Goal: Information Seeking & Learning: Find specific fact

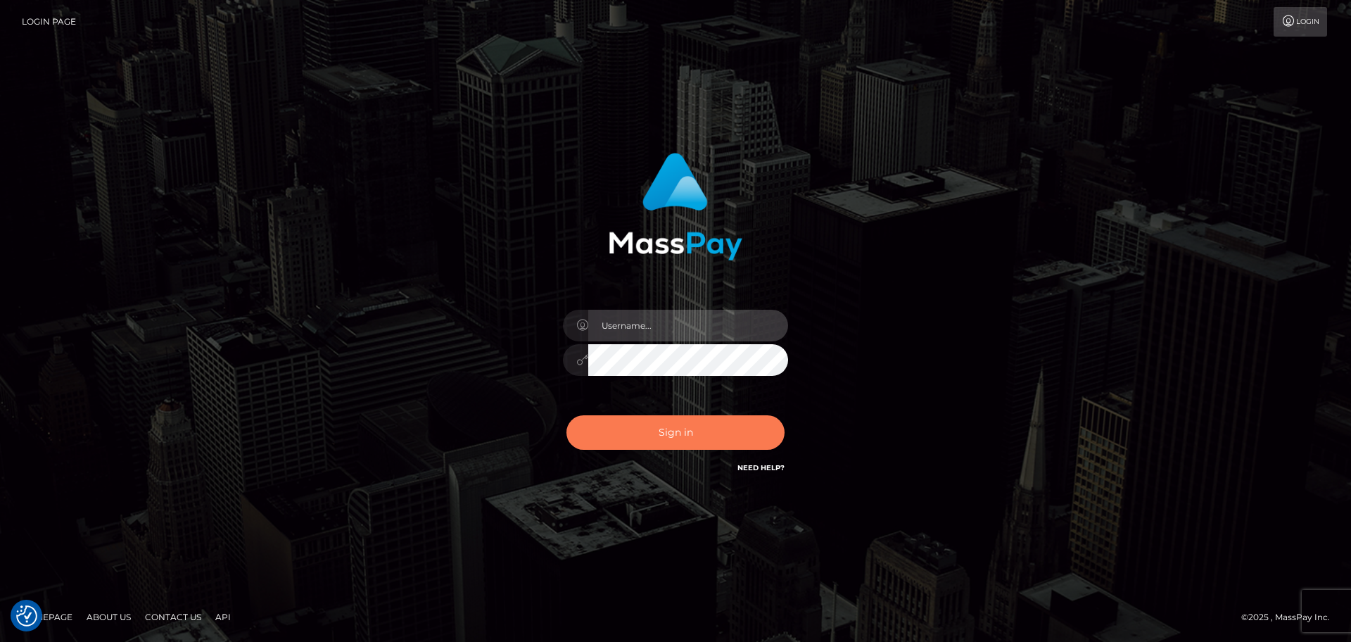
type input "lovely.ace"
click at [640, 437] on button "Sign in" at bounding box center [675, 432] width 218 height 34
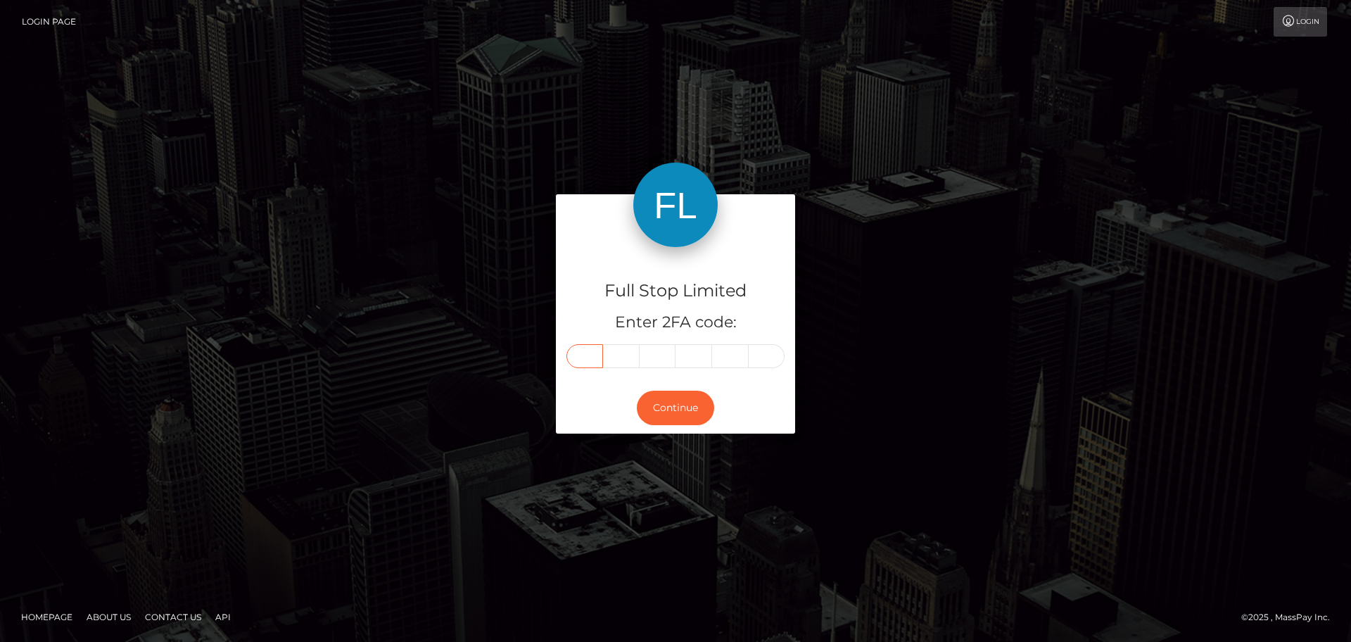
click at [588, 348] on input "text" at bounding box center [584, 356] width 37 height 24
type input "9"
type input "1"
type input "5"
type input "3"
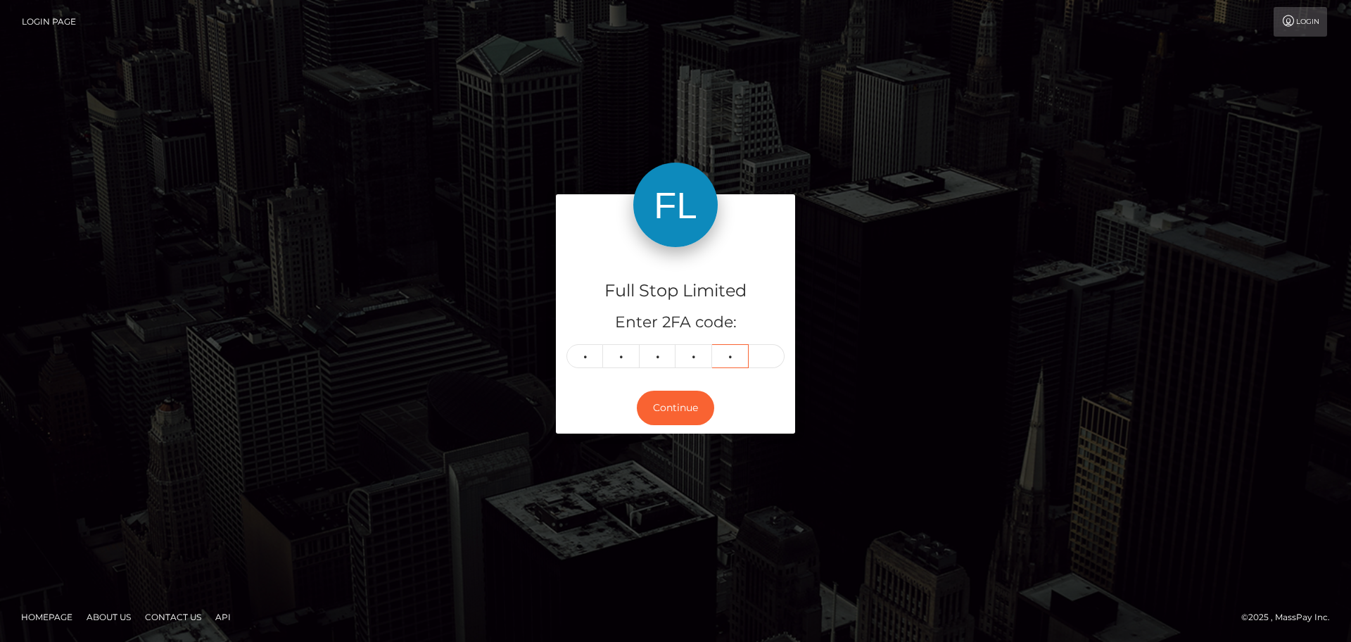
type input "4"
type input "6"
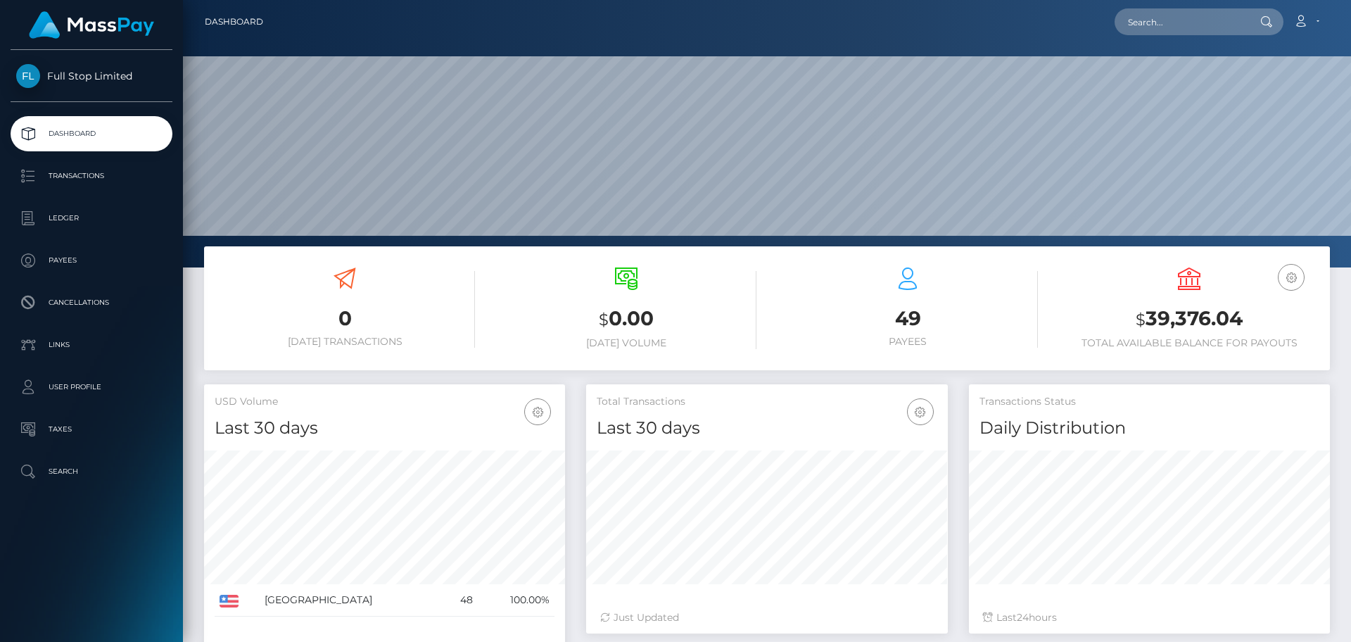
scroll to position [250, 362]
click at [1206, 323] on h3 "$ 39,376.04" at bounding box center [1189, 319] width 260 height 29
copy div "$ 39,376.04"
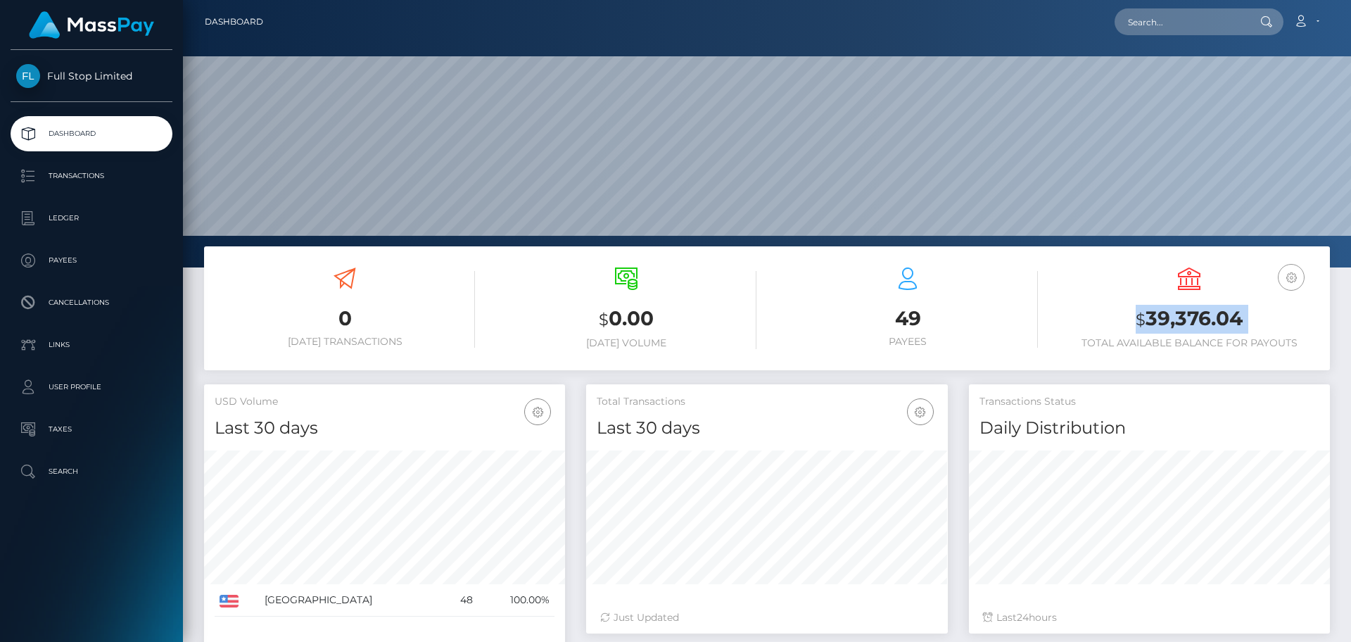
click at [1294, 271] on icon "button" at bounding box center [1290, 278] width 17 height 18
click at [1213, 425] on h4 "Daily Distribution" at bounding box center [1149, 428] width 340 height 25
click at [75, 185] on p "Transactions" at bounding box center [91, 175] width 151 height 21
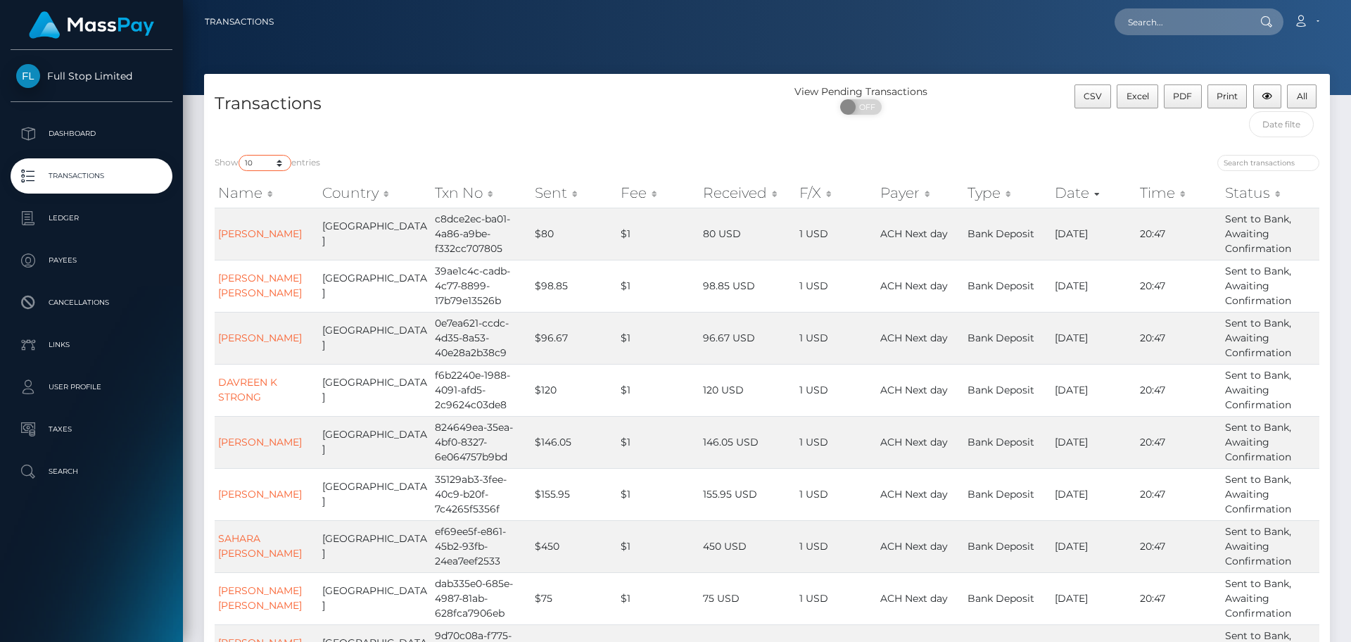
click at [284, 163] on select "10 25 50 100 250 500 1,000 3,500" at bounding box center [264, 163] width 53 height 16
select select "3500"
click at [240, 155] on select "10 25 50 100 250 500 1,000 3,500" at bounding box center [264, 163] width 53 height 16
click at [1289, 160] on input "search" at bounding box center [1268, 163] width 102 height 16
click at [846, 103] on span at bounding box center [849, 106] width 19 height 15
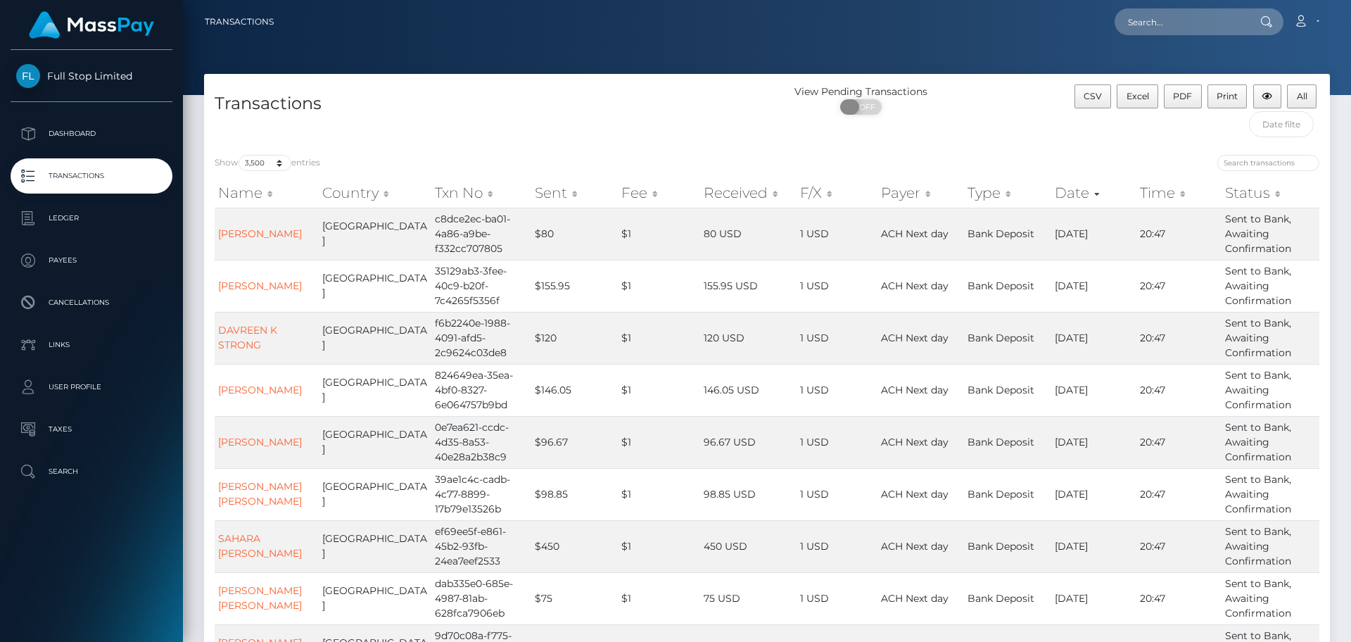
checkbox input "true"
click at [1282, 172] on div at bounding box center [1048, 165] width 542 height 20
click at [1307, 89] on button "All" at bounding box center [1302, 96] width 30 height 24
click at [1185, 28] on input "text" at bounding box center [1180, 21] width 132 height 27
paste input "2989"
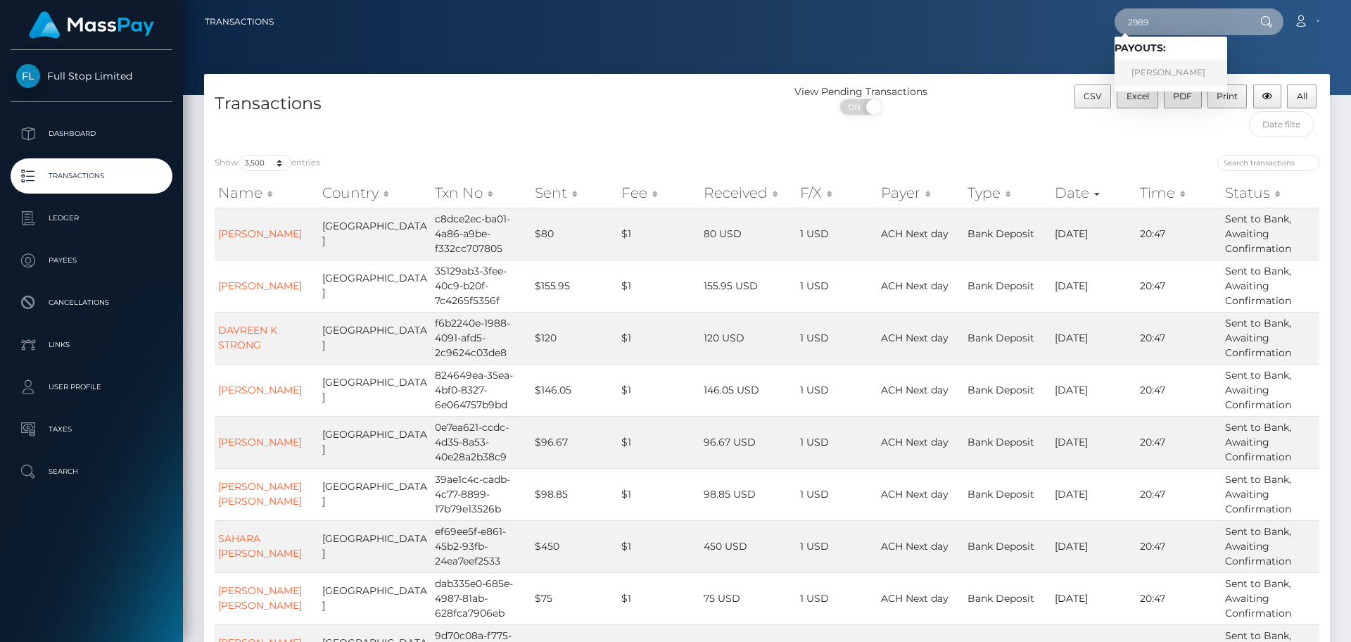
type input "2989"
click at [1170, 70] on link "Tara Lange" at bounding box center [1170, 73] width 113 height 26
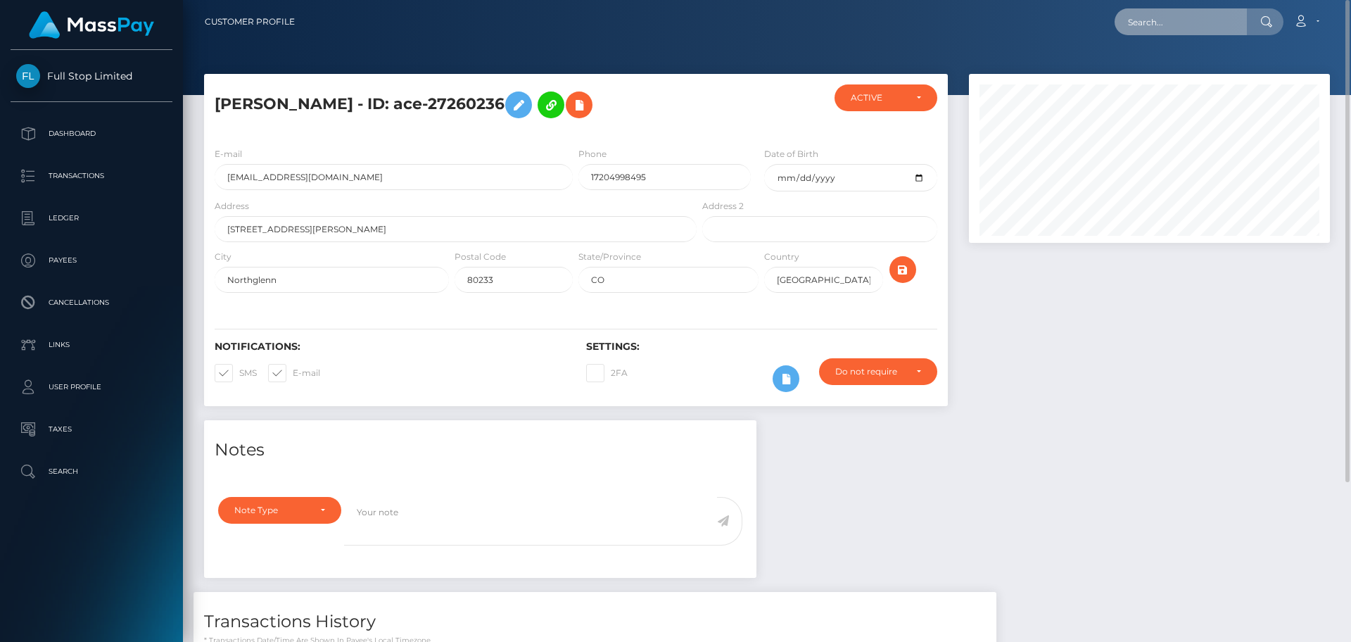
click at [1180, 29] on input "text" at bounding box center [1180, 21] width 132 height 27
paste input "4c5497c2-ec90-4066-8e4a-b0918cd75332"
type input "4c5497c2-ec90-4066-8e4a-b0918cd75332"
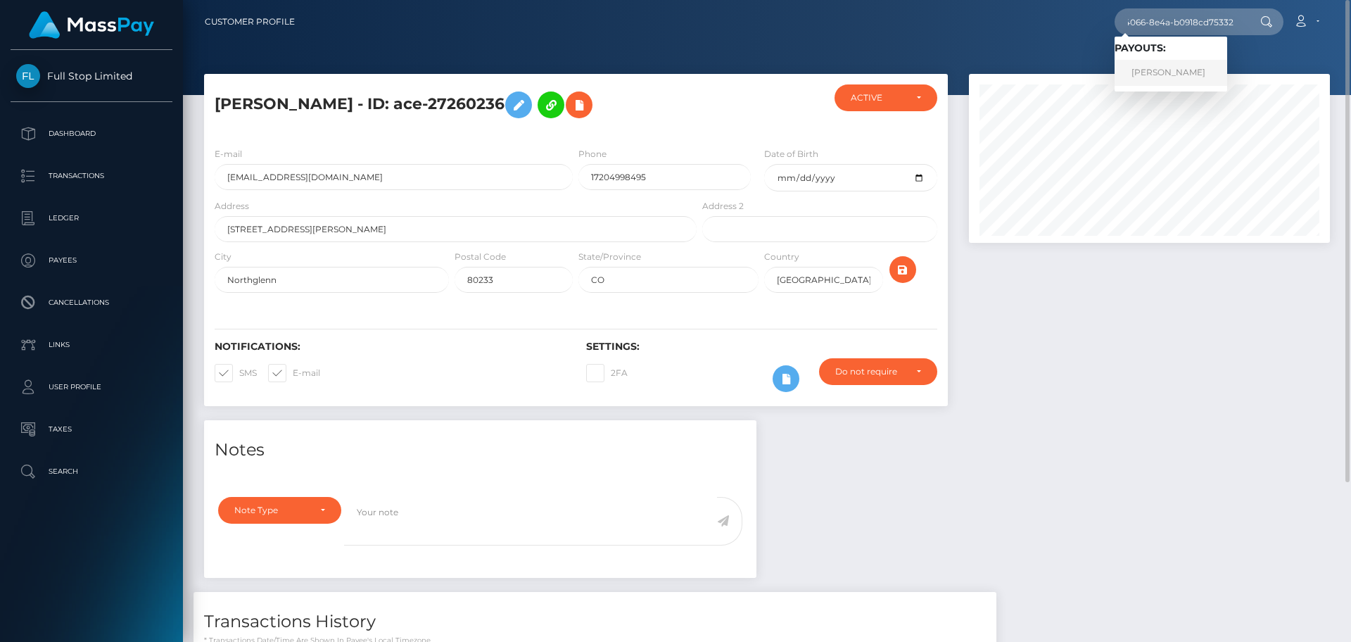
click at [1161, 68] on link "[PERSON_NAME]" at bounding box center [1170, 73] width 113 height 26
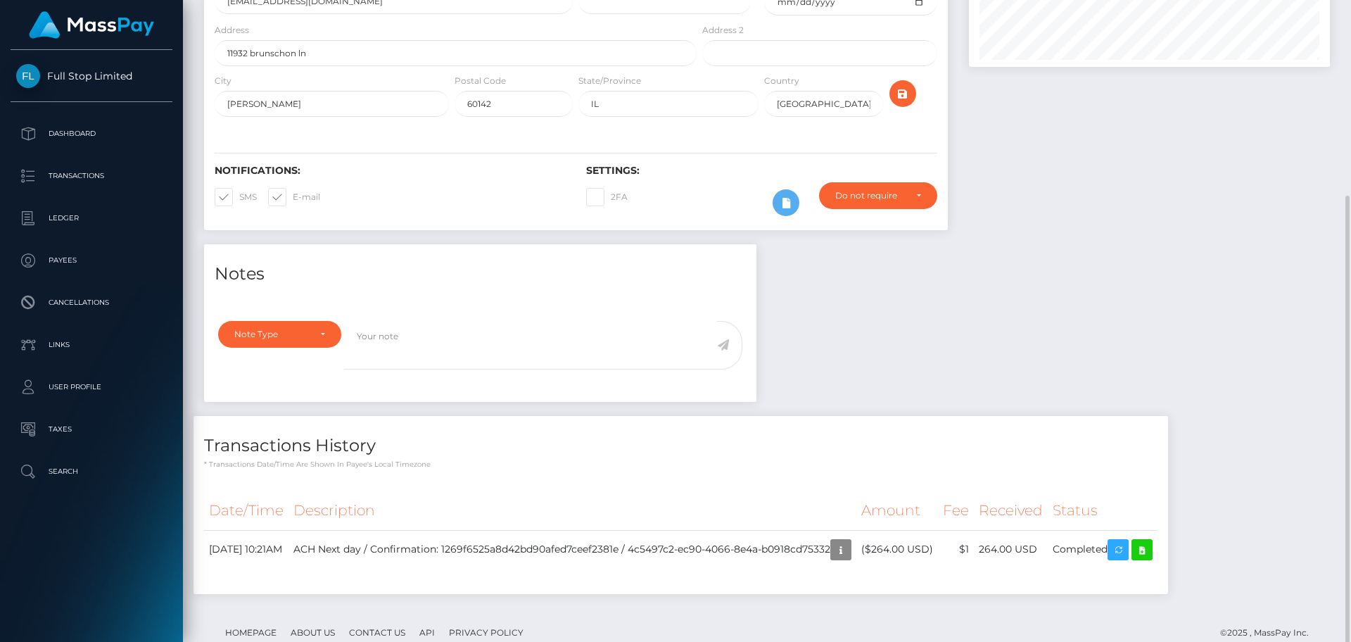
scroll to position [212, 0]
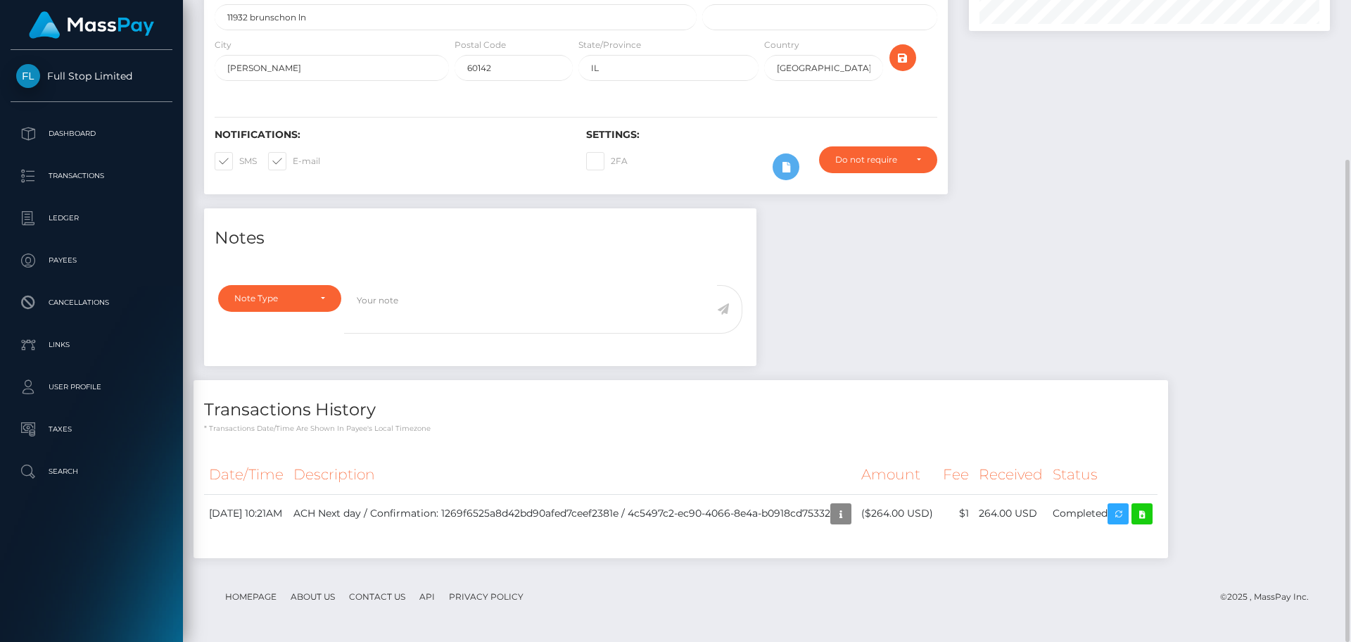
click at [1108, 310] on div "Notes Note Type Compliance Clear Compliance General Note Type" at bounding box center [766, 390] width 1147 height 364
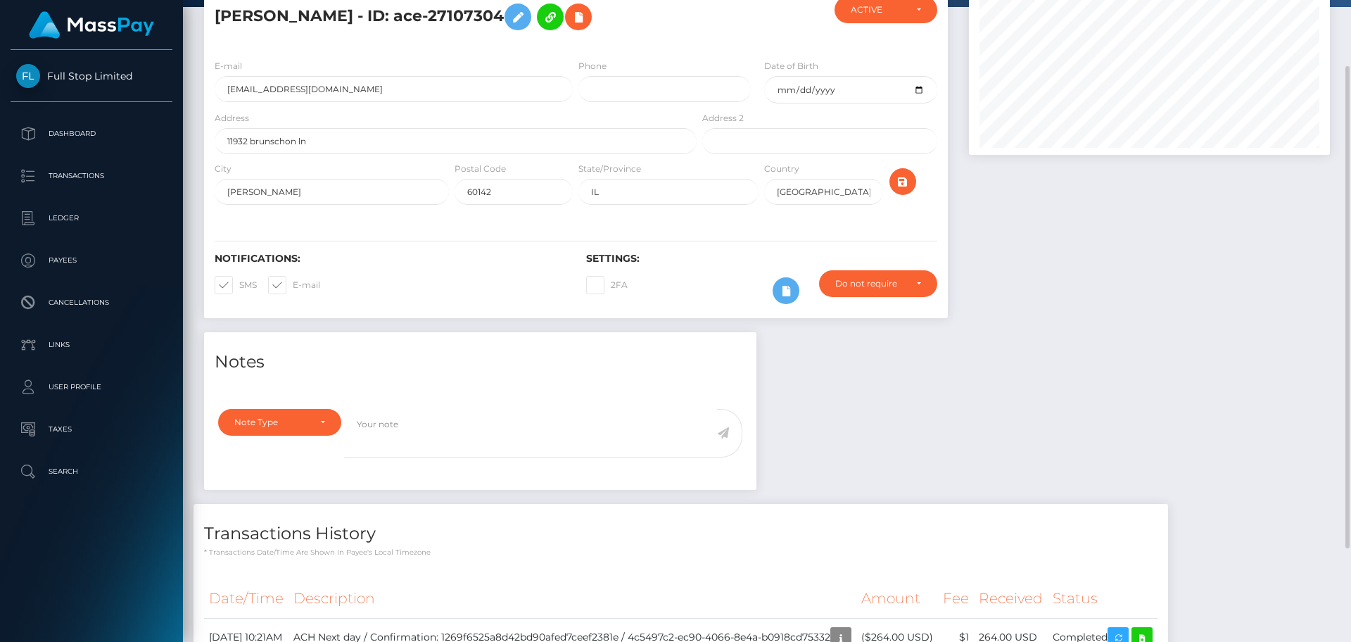
scroll to position [176, 0]
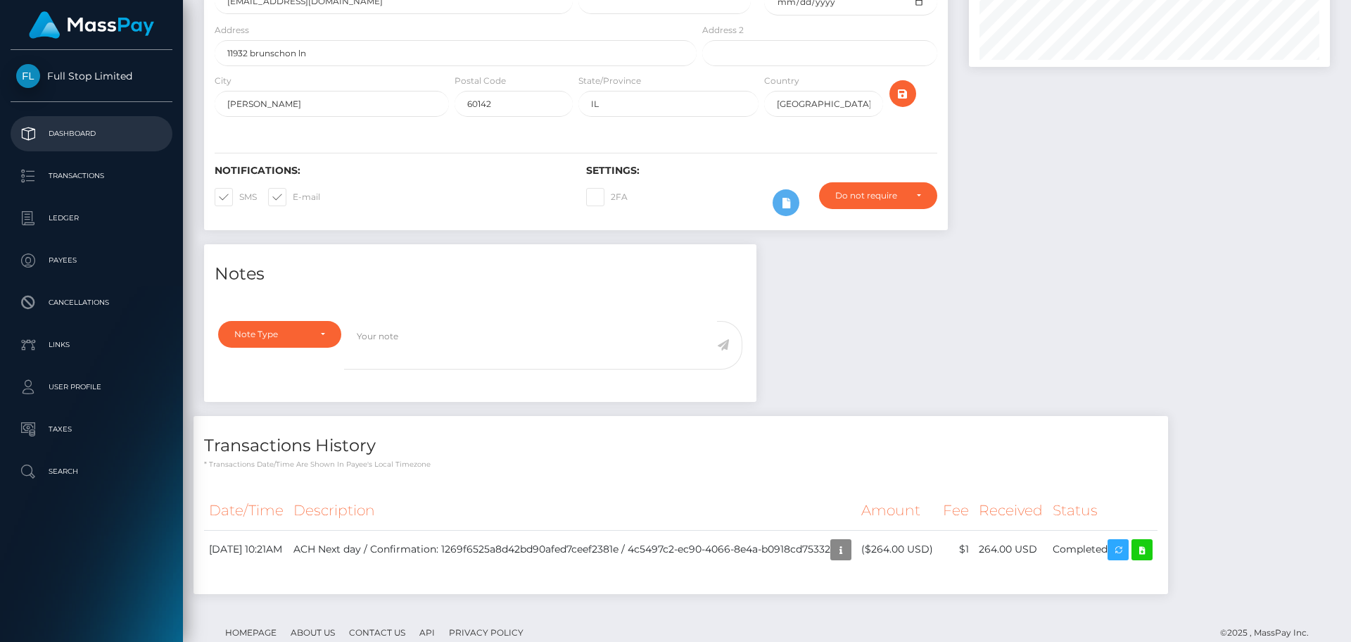
click at [65, 145] on link "Dashboard" at bounding box center [92, 133] width 162 height 35
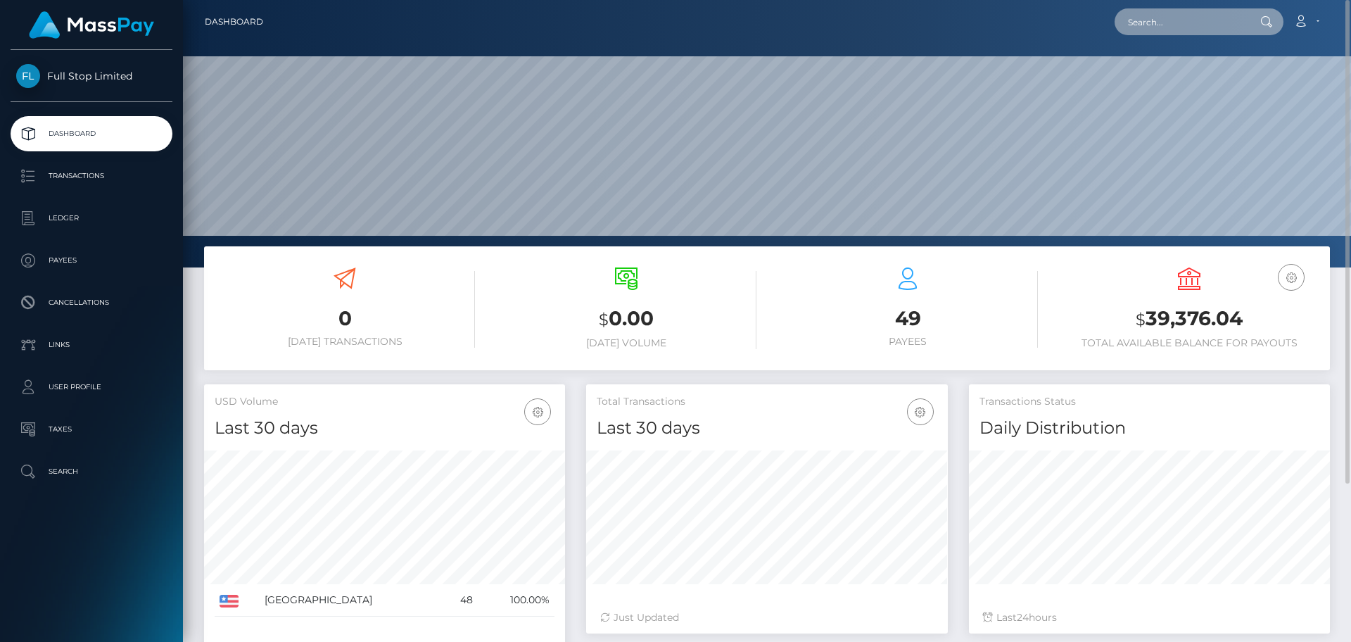
click at [1166, 16] on input "text" at bounding box center [1180, 21] width 132 height 27
paste input "2411"
type input "2411"
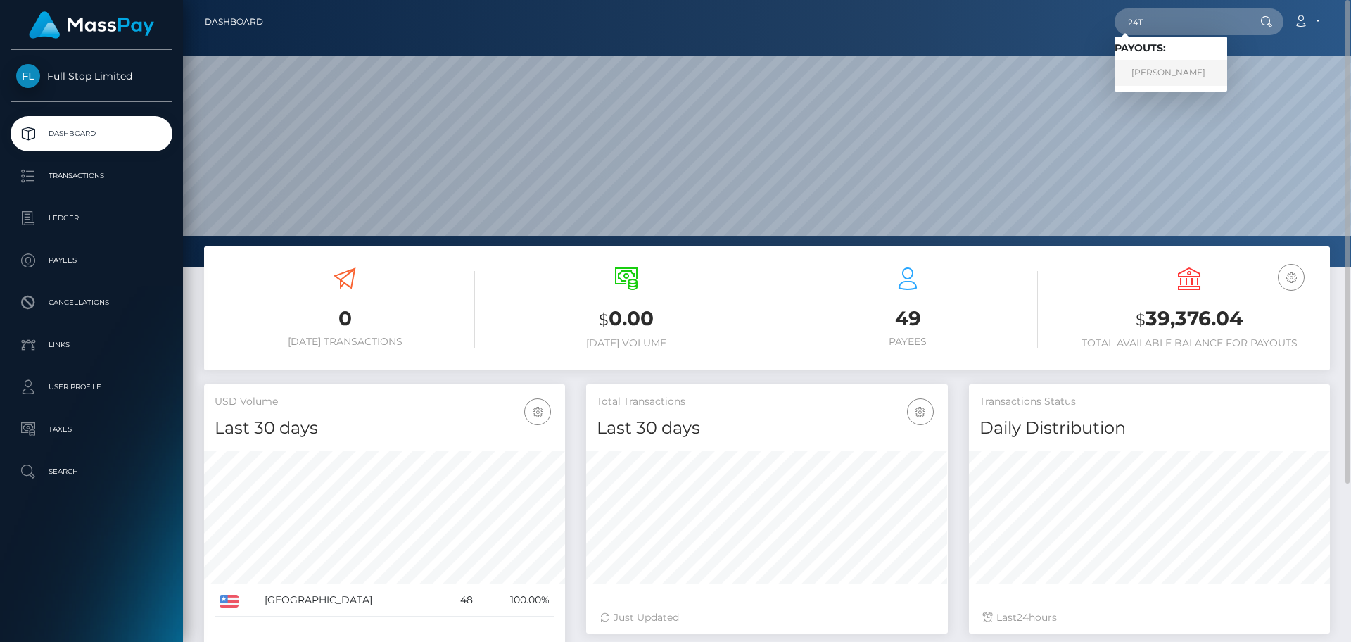
click at [1162, 65] on link "Rocksroy Bailey" at bounding box center [1170, 73] width 113 height 26
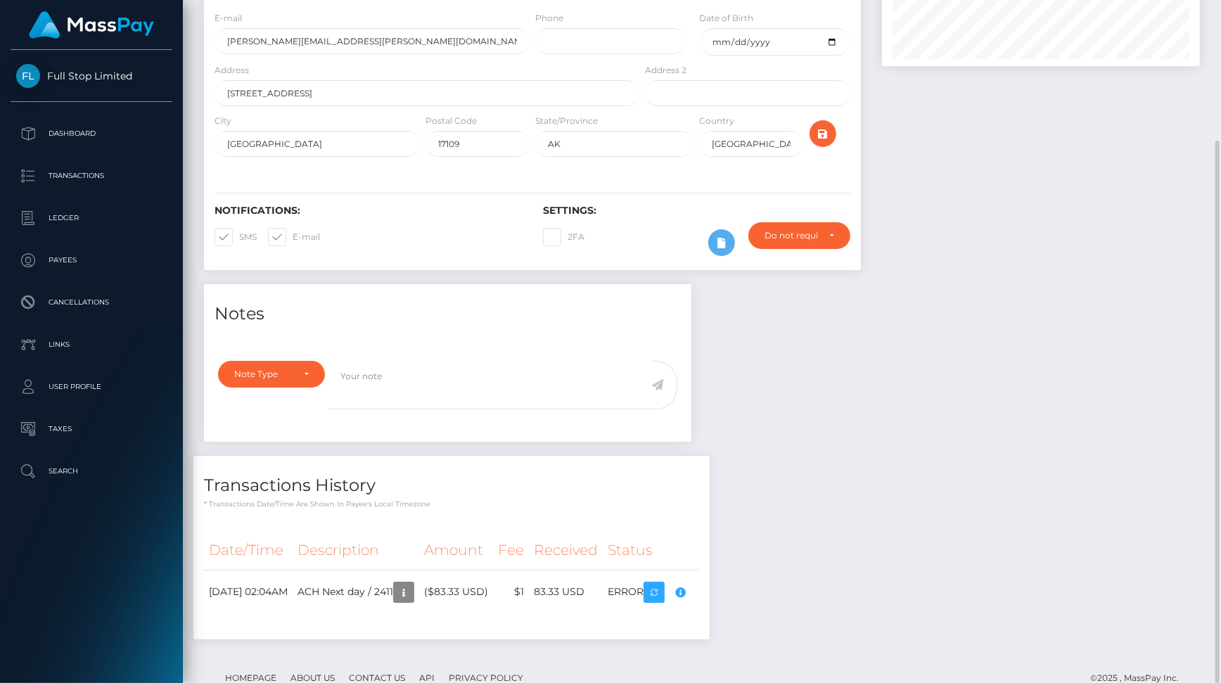
scroll to position [169, 317]
click at [822, 514] on div "Notes Note Type Compliance Clear Compliance General Note Type" at bounding box center [701, 468] width 1017 height 369
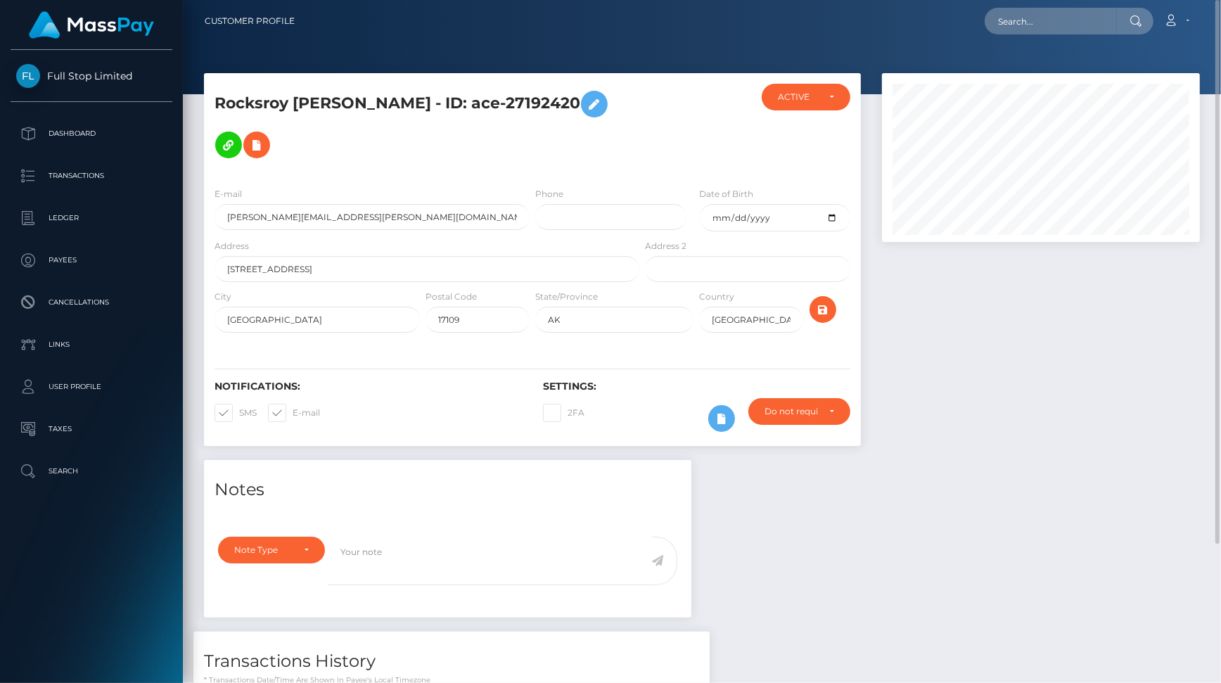
scroll to position [176, 0]
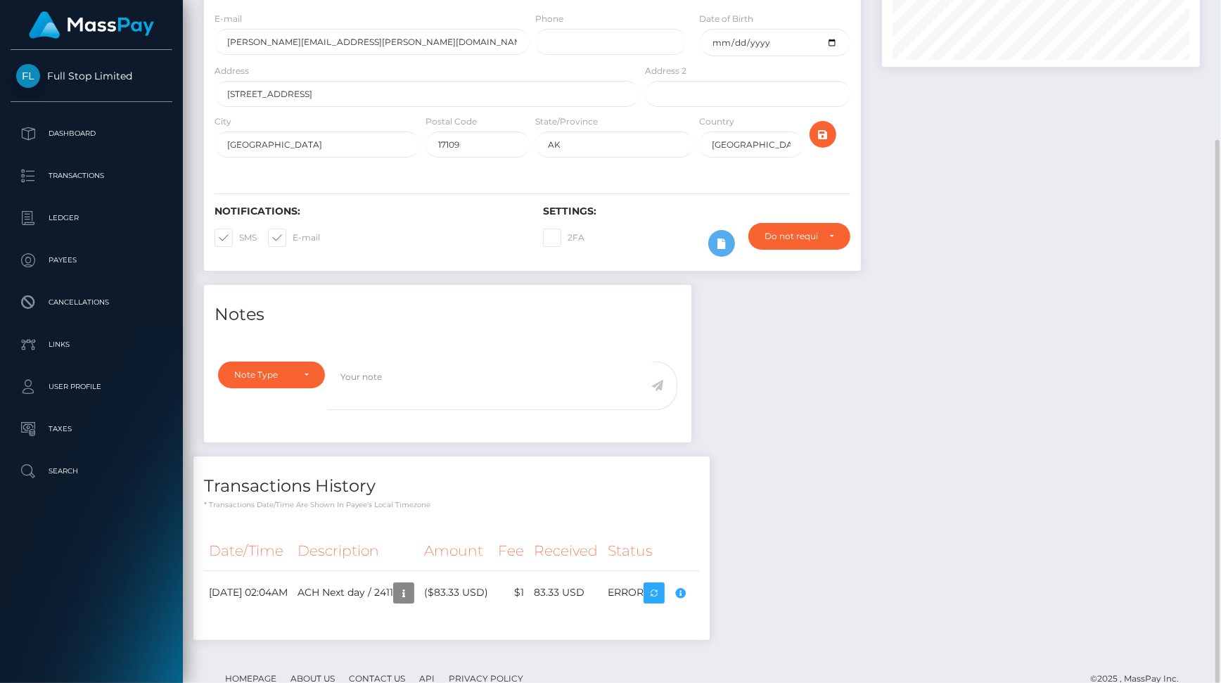
click at [898, 494] on div "Notes Note Type Compliance Clear Compliance General Note Type" at bounding box center [701, 469] width 1017 height 369
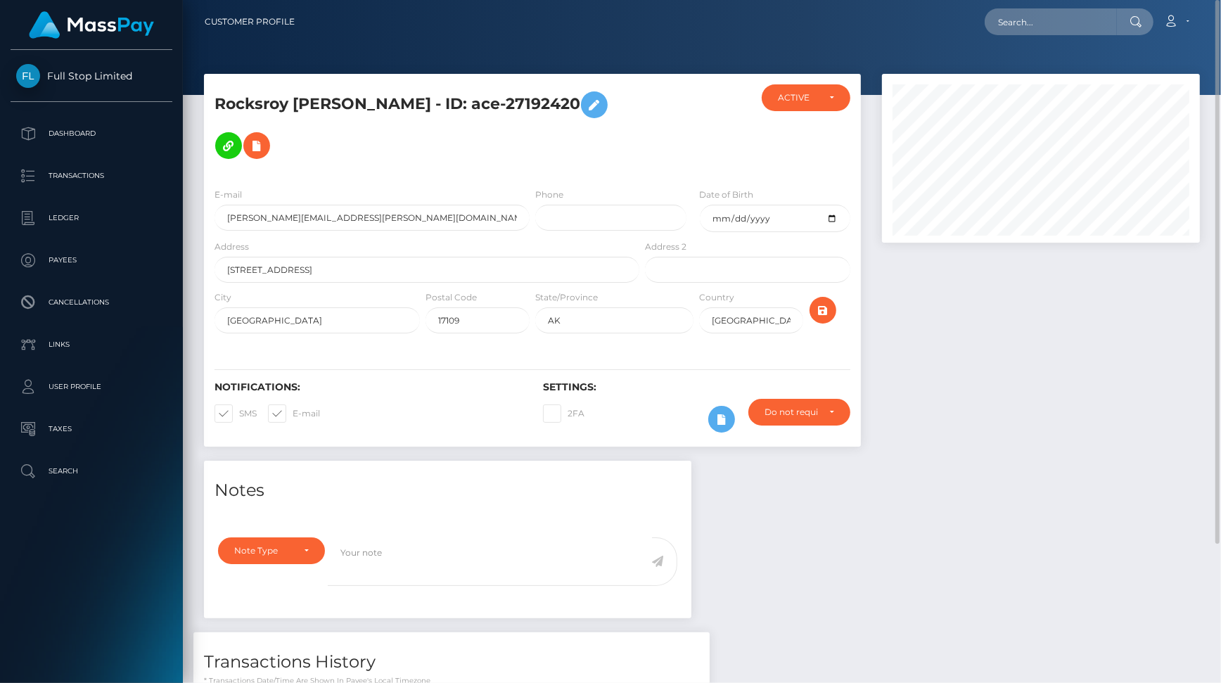
click at [896, 518] on div "Notes Note Type Compliance Clear Compliance General Note Type" at bounding box center [701, 645] width 1017 height 369
click at [708, 8] on div "Loading... Loading... Account Edit Profile Logout" at bounding box center [752, 22] width 893 height 30
